Goal: Task Accomplishment & Management: Manage account settings

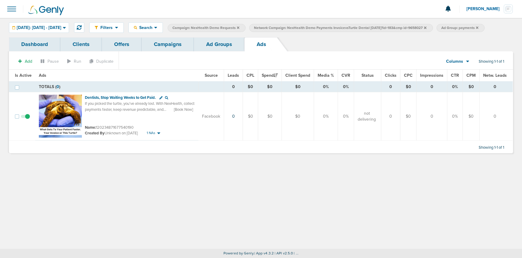
click at [222, 45] on link "Ad Groups" at bounding box center [219, 44] width 51 height 14
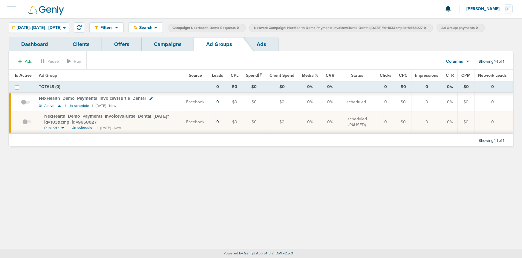
click at [485, 28] on label "Ad Group: payments" at bounding box center [461, 28] width 48 height 8
click at [479, 26] on icon at bounding box center [477, 28] width 2 height 4
click at [169, 49] on link "Campaigns" at bounding box center [168, 44] width 52 height 14
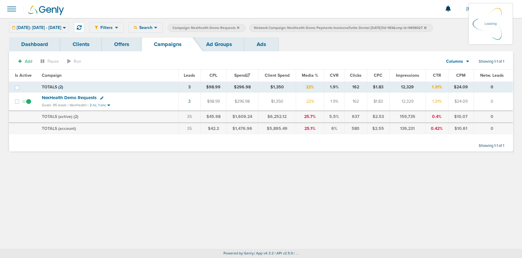
click at [427, 28] on icon at bounding box center [425, 28] width 2 height 4
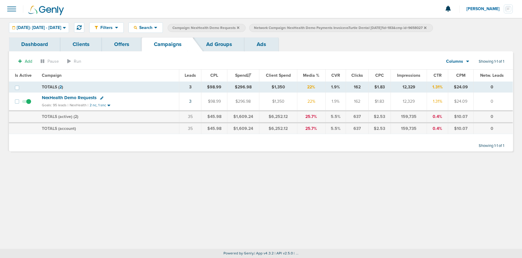
click at [427, 27] on icon at bounding box center [425, 28] width 2 height 4
click at [68, 97] on span "NexHealth Demo Requests" at bounding box center [69, 97] width 55 height 5
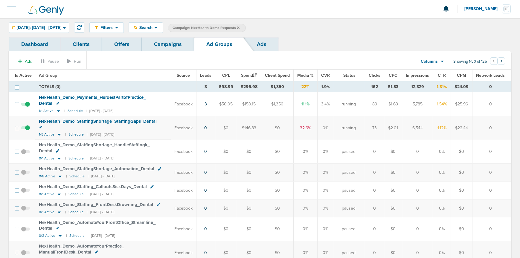
scroll to position [1, 0]
click at [25, 130] on span at bounding box center [25, 130] width 9 height 0
click at [25, 129] on input "checkbox" at bounding box center [25, 129] width 0 height 0
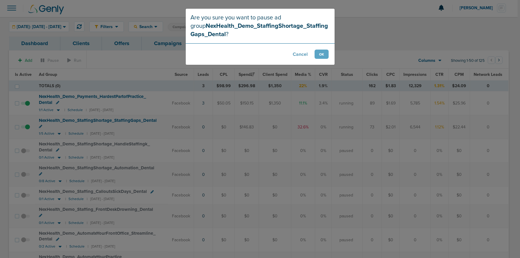
scroll to position [2, 0]
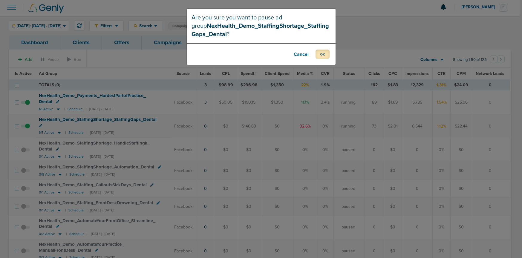
click at [322, 59] on button "OK" at bounding box center [323, 54] width 14 height 9
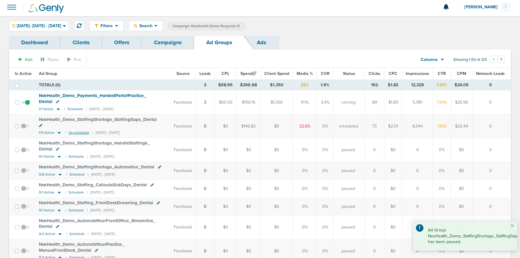
click at [73, 131] on small "Un-schedule" at bounding box center [78, 133] width 21 height 4
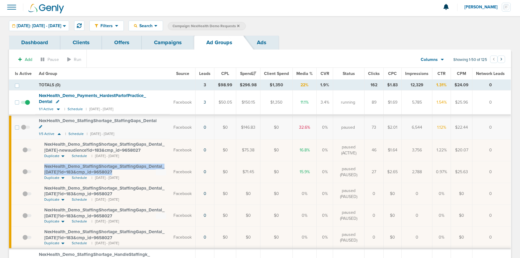
drag, startPoint x: 43, startPoint y: 157, endPoint x: 119, endPoint y: 167, distance: 76.8
click at [119, 167] on td "NexHealth_ Demo_ StaffingShortage_ StaffingGaps_ Dental_ [DATE]?id=183&cmp_ id=…" at bounding box center [102, 172] width 135 height 22
click at [58, 109] on icon at bounding box center [58, 110] width 3 height 2
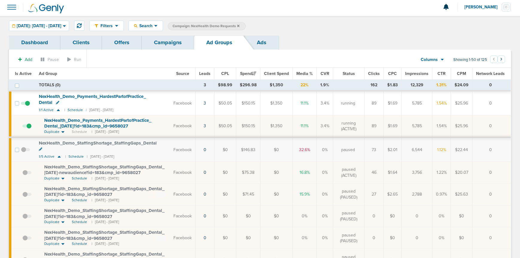
click at [76, 121] on span "NexHealth_ Demo_ Payments_ HardestPartofPractice_ Dental_ [DATE]?id=183&cmp_ id…" at bounding box center [97, 123] width 107 height 11
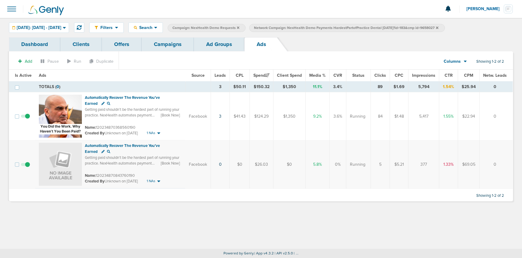
click at [164, 43] on link "Campaigns" at bounding box center [168, 44] width 52 height 14
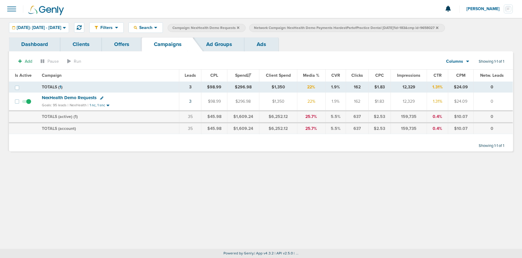
click at [439, 28] on icon at bounding box center [437, 27] width 2 height 2
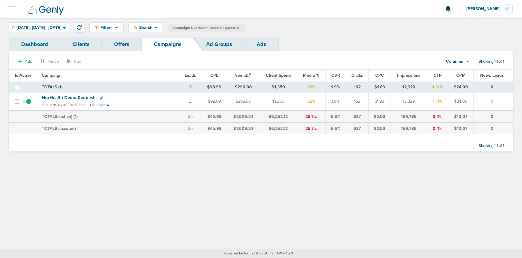
click at [240, 27] on icon at bounding box center [238, 28] width 2 height 4
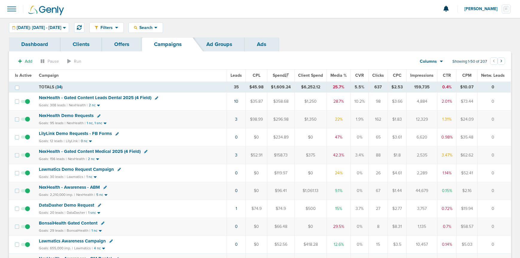
click at [480, 9] on span "[PERSON_NAME]" at bounding box center [482, 9] width 37 height 4
click at [465, 26] on link "Sign Out" at bounding box center [481, 25] width 60 height 7
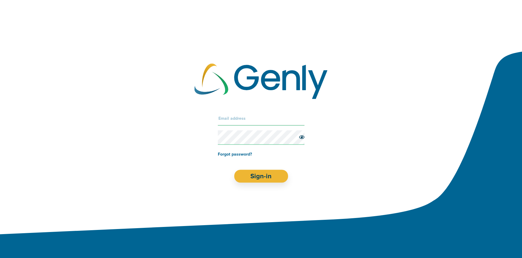
click at [240, 125] on input "text" at bounding box center [261, 119] width 87 height 14
type input "[EMAIL_ADDRESS][DOMAIN_NAME]"
click at [250, 183] on div "[EMAIL_ADDRESS][DOMAIN_NAME] Forgot password? Sign-in" at bounding box center [261, 147] width 522 height 95
click at [256, 175] on button "Sign-in" at bounding box center [261, 176] width 54 height 13
